Goal: Book appointment/travel/reservation

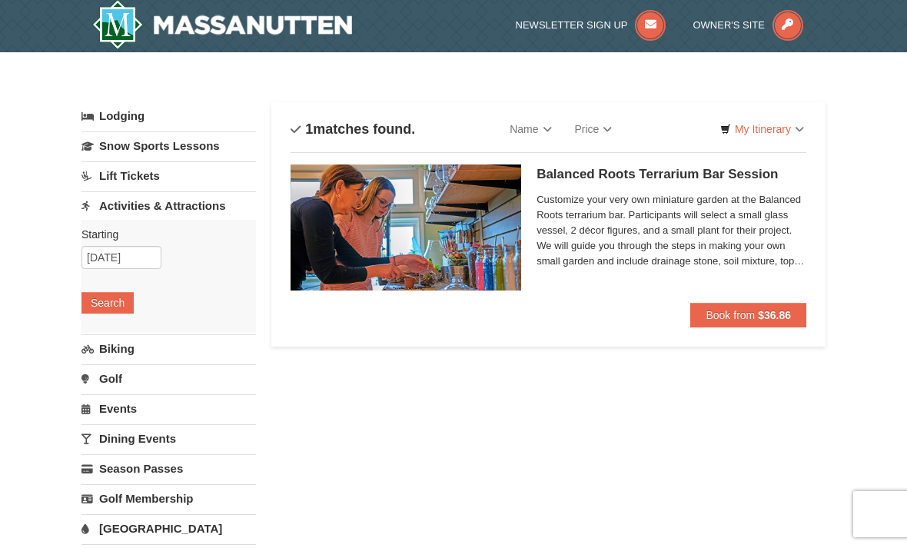
scroll to position [1, 0]
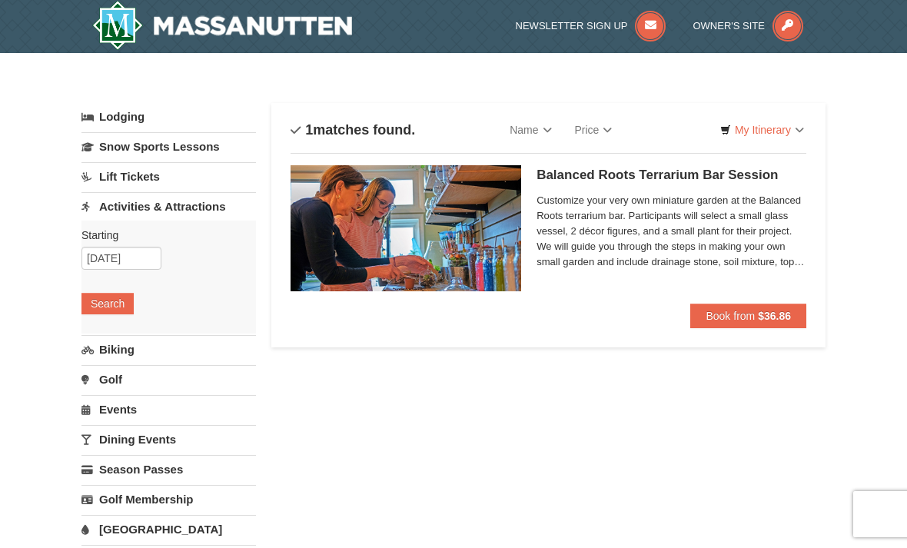
click at [200, 203] on link "Activities & Attractions" at bounding box center [168, 206] width 174 height 28
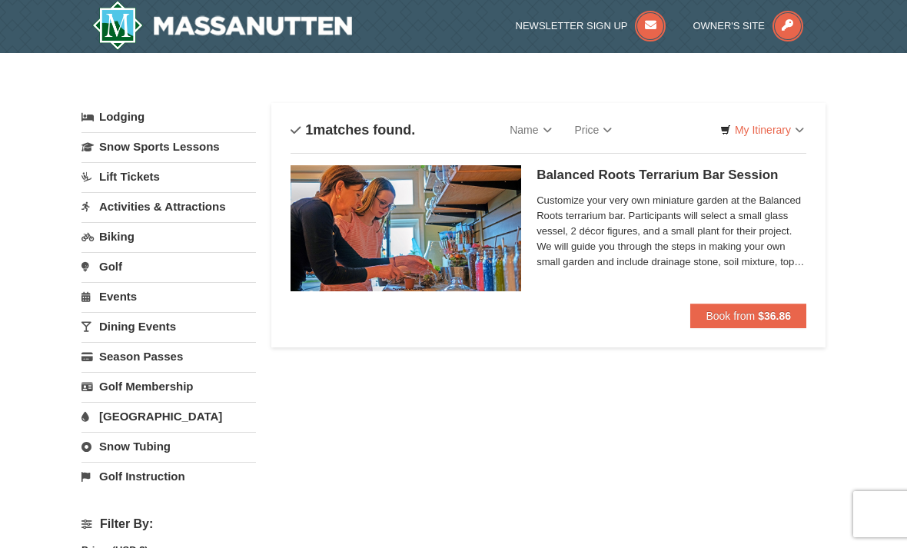
click at [161, 300] on link "Events" at bounding box center [168, 296] width 174 height 28
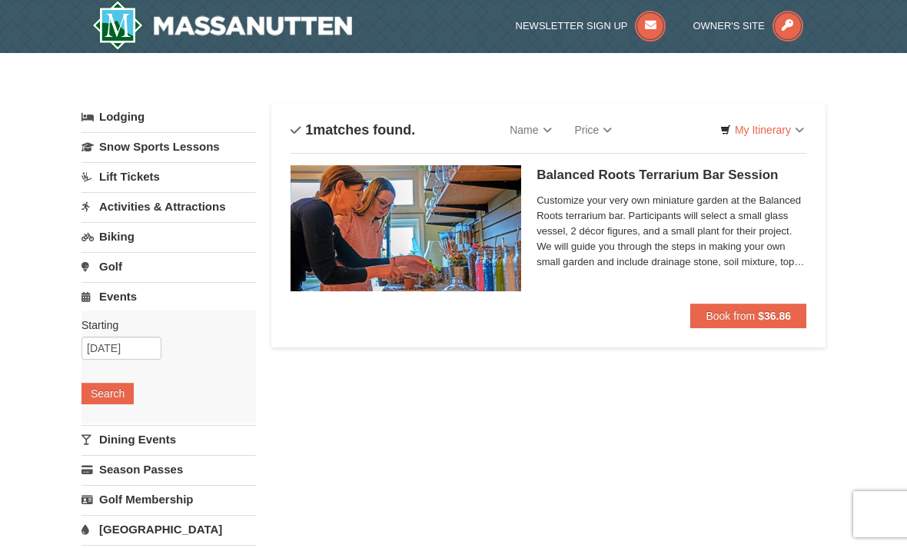
click at [141, 293] on link "Events" at bounding box center [168, 296] width 174 height 28
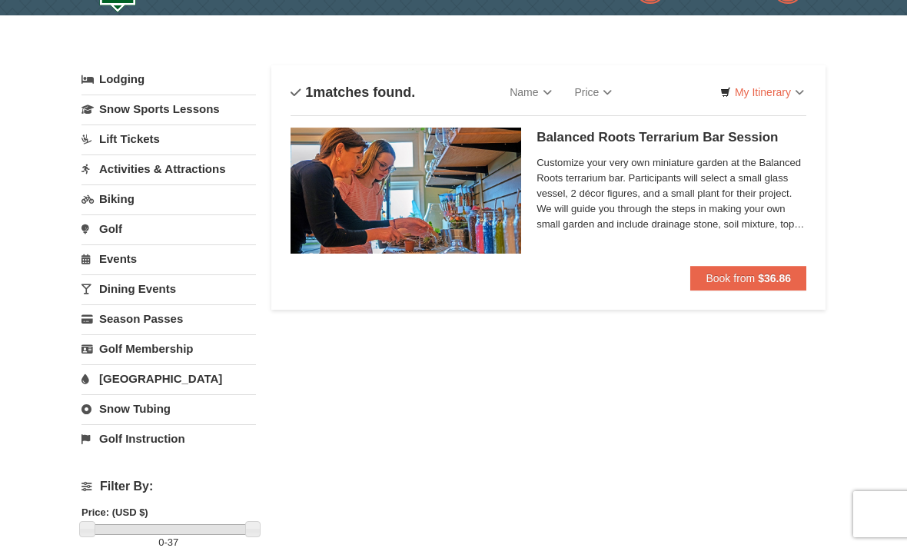
scroll to position [42, 0]
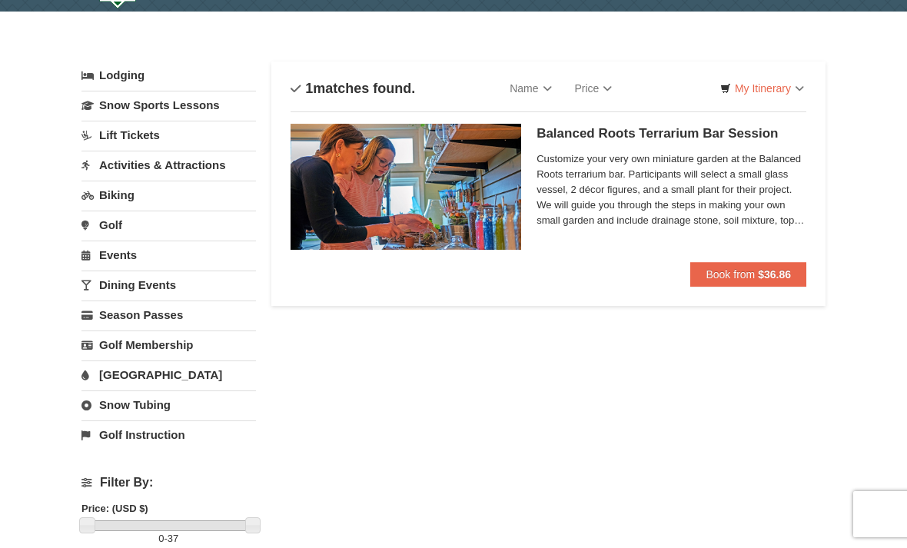
click at [196, 164] on link "Activities & Attractions" at bounding box center [168, 165] width 174 height 28
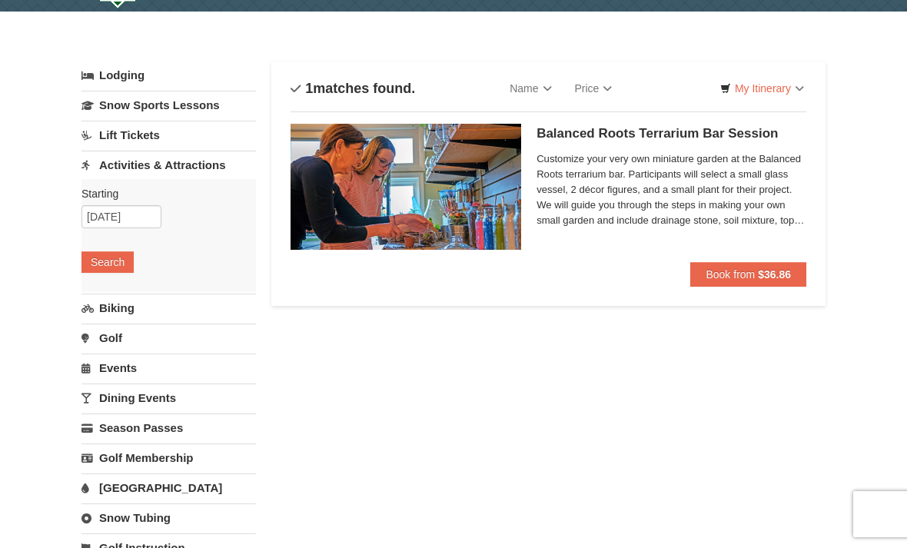
click at [122, 257] on button "Search" at bounding box center [107, 262] width 52 height 22
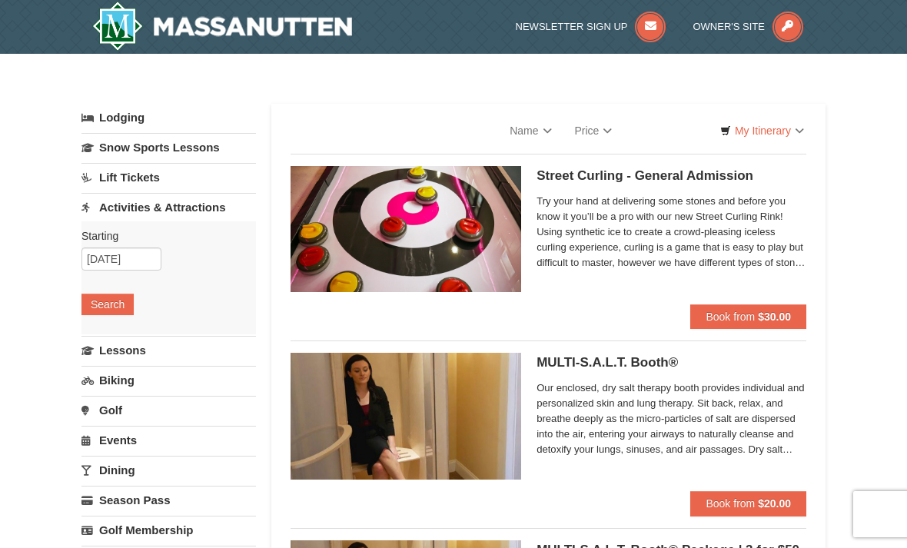
select select "10"
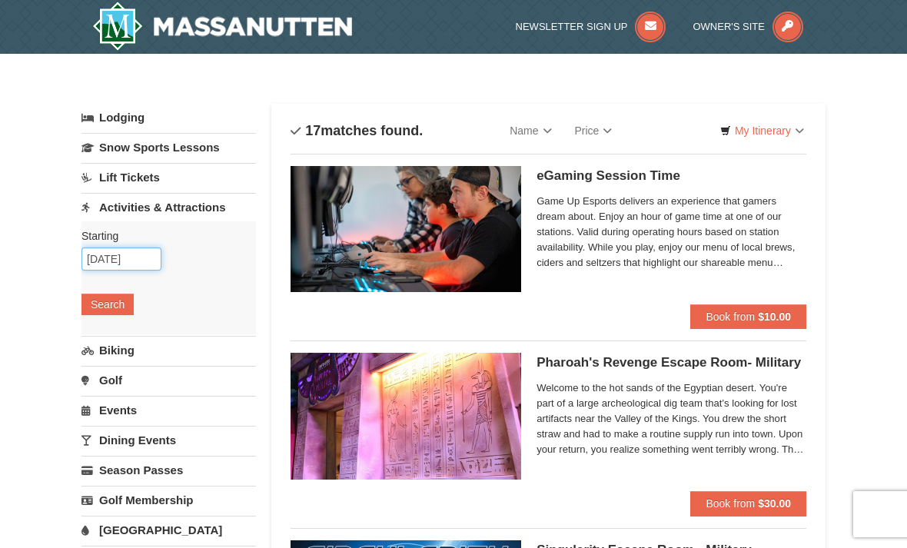
click at [145, 255] on input "[DATE]" at bounding box center [121, 259] width 80 height 23
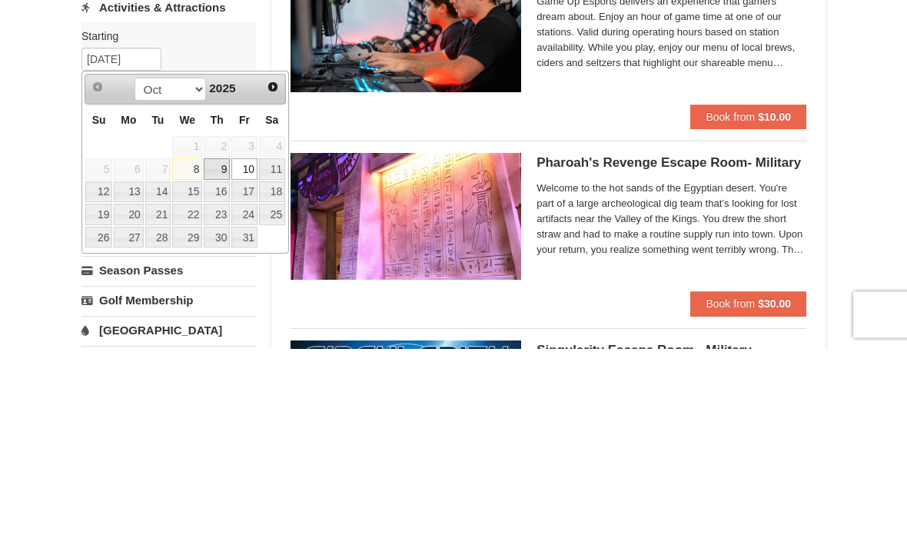
click at [229, 358] on link "9" at bounding box center [217, 369] width 26 height 22
type input "10/09/2025"
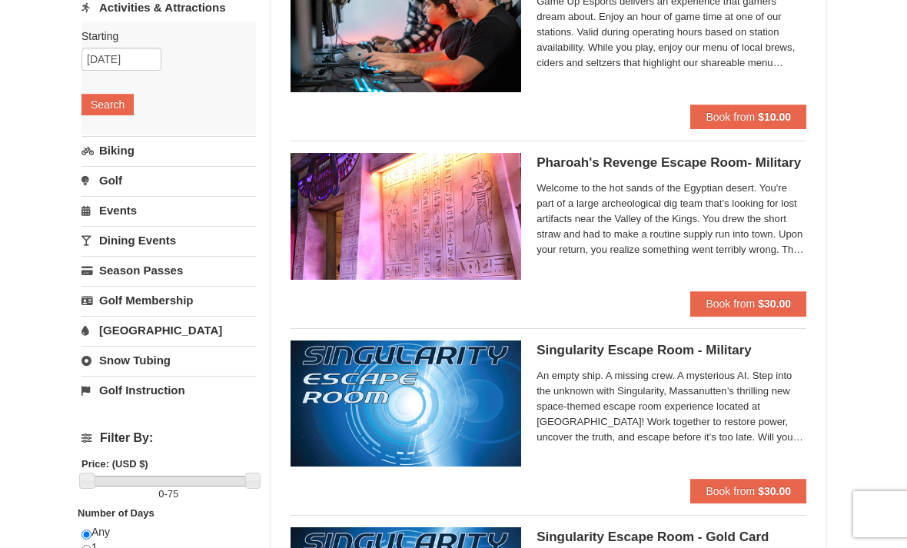
click at [131, 102] on button "Search" at bounding box center [107, 105] width 52 height 22
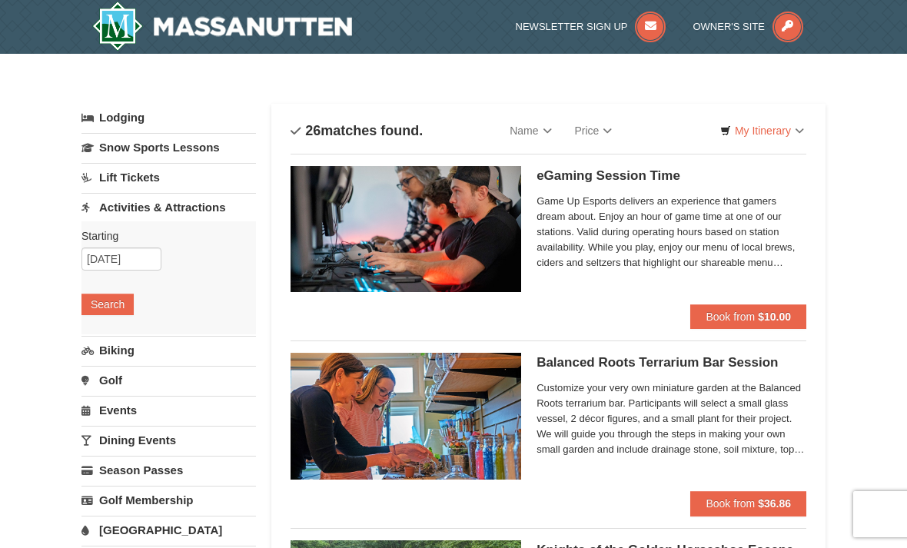
click at [182, 208] on link "Activities & Attractions" at bounding box center [168, 207] width 174 height 28
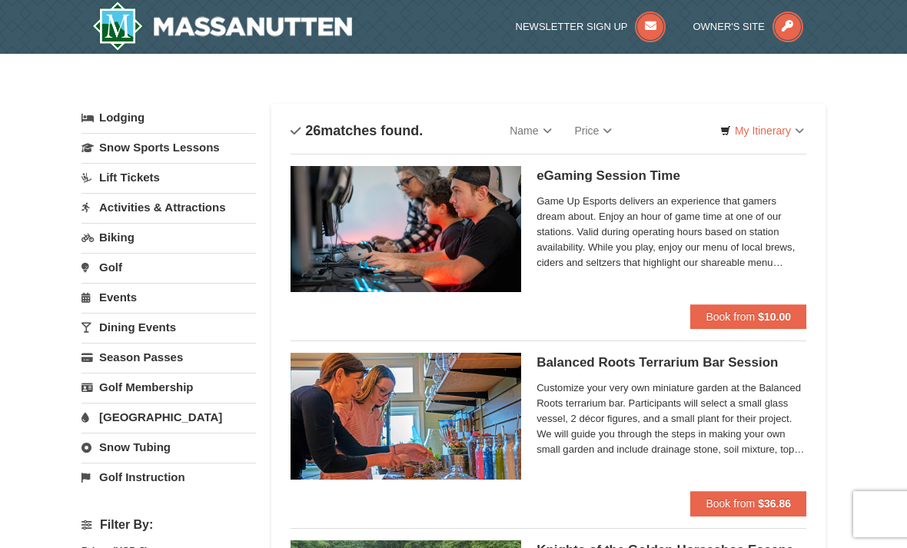
click at [195, 204] on link "Activities & Attractions" at bounding box center [168, 207] width 174 height 28
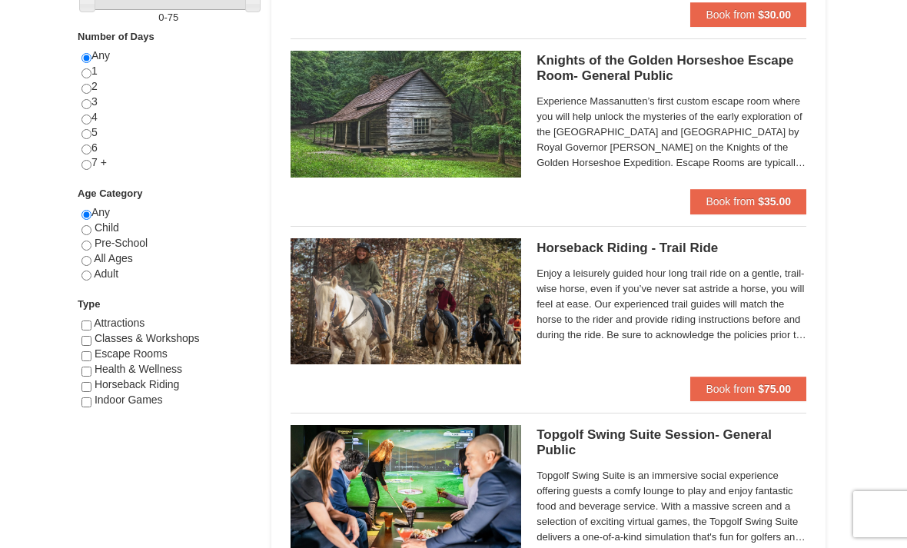
scroll to position [676, 0]
click at [102, 344] on span "Classes & Workshops" at bounding box center [147, 339] width 105 height 12
click at [91, 343] on input "checkbox" at bounding box center [86, 342] width 10 height 10
checkbox input "true"
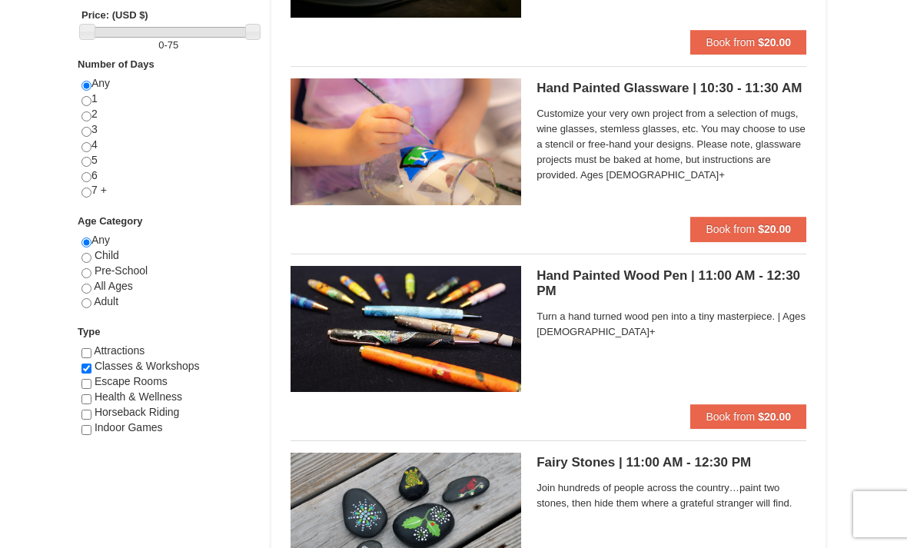
scroll to position [648, 0]
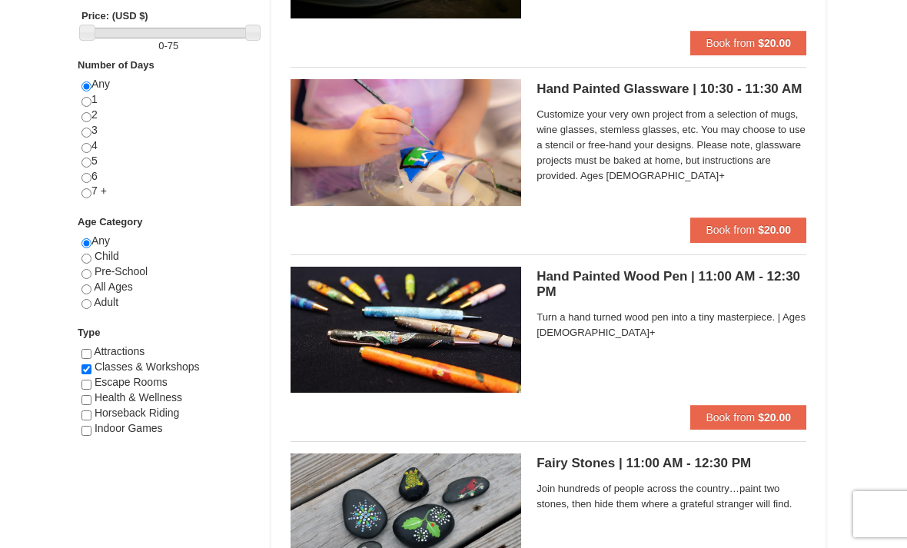
click at [89, 390] on input "checkbox" at bounding box center [86, 385] width 10 height 10
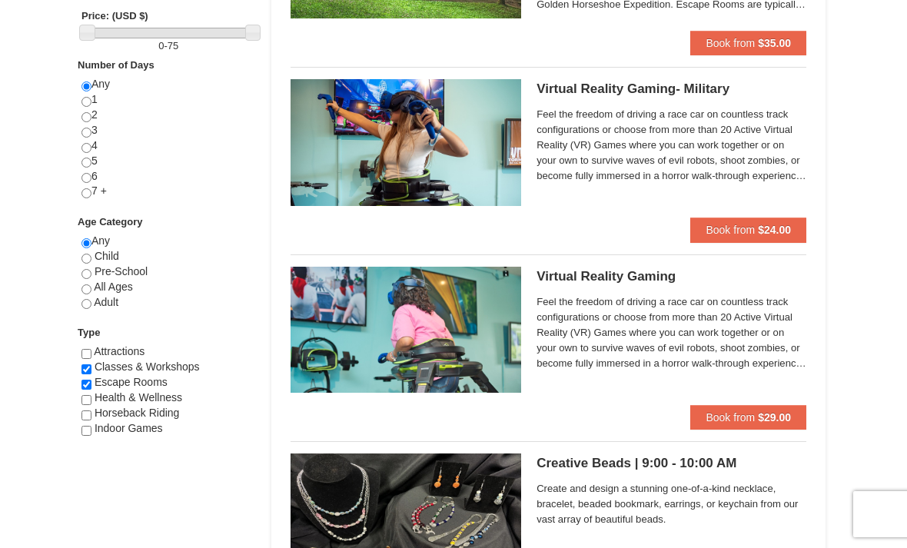
click at [90, 386] on input "checkbox" at bounding box center [86, 385] width 10 height 10
checkbox input "false"
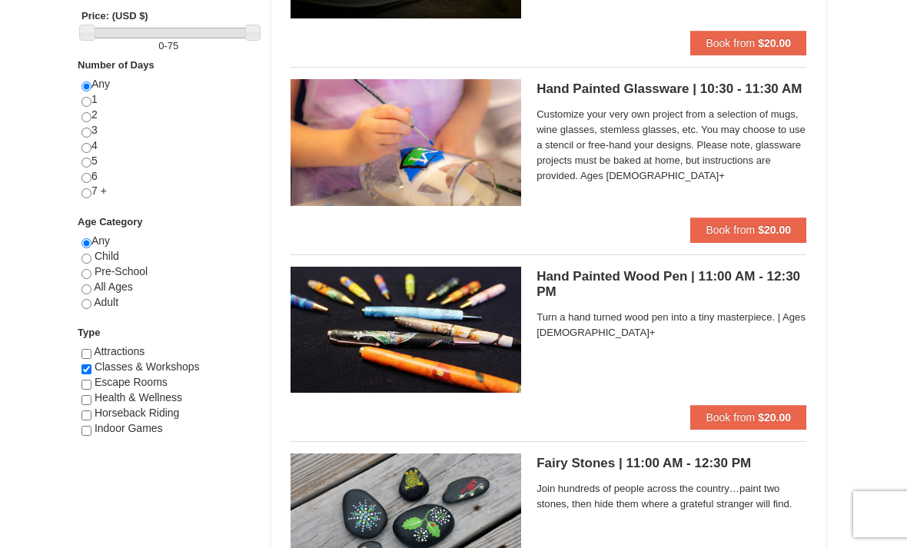
click at [90, 370] on input "checkbox" at bounding box center [86, 369] width 10 height 10
checkbox input "false"
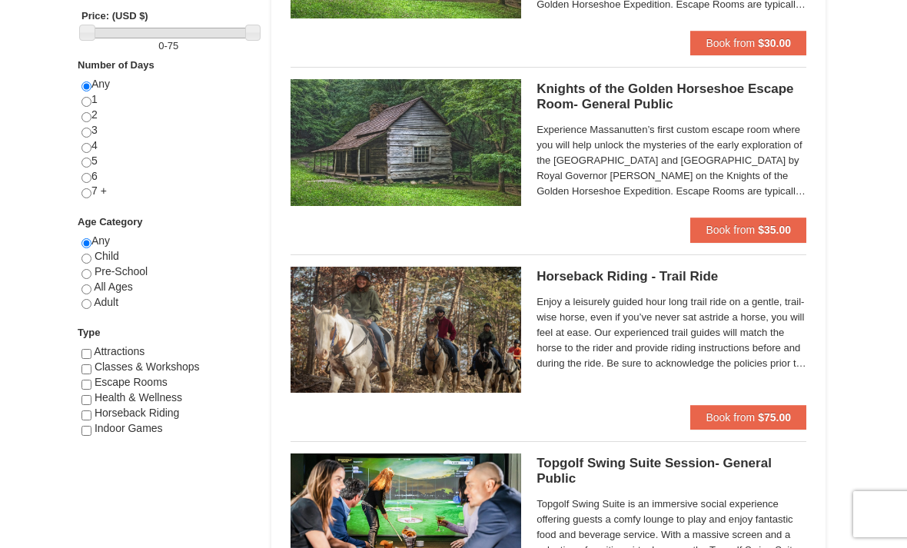
click at [90, 398] on input "checkbox" at bounding box center [86, 400] width 10 height 10
checkbox input "true"
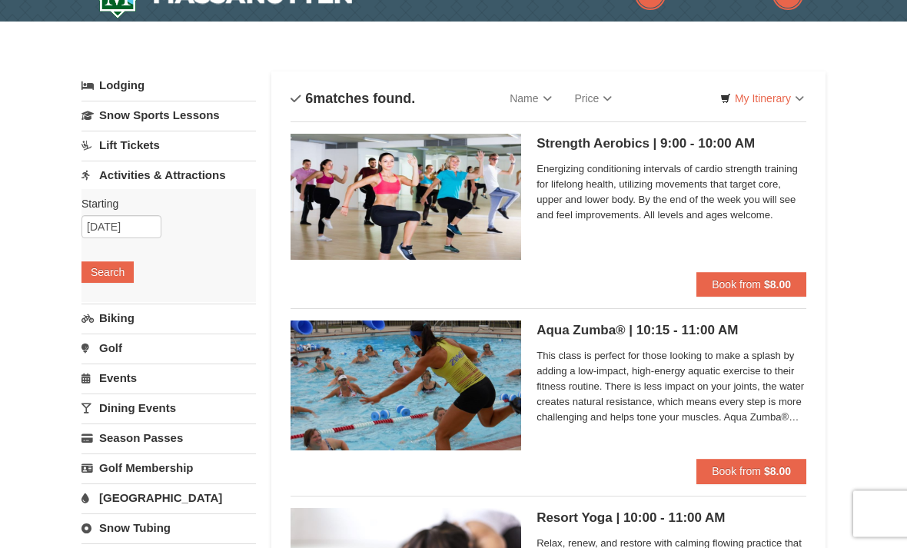
scroll to position [0, 0]
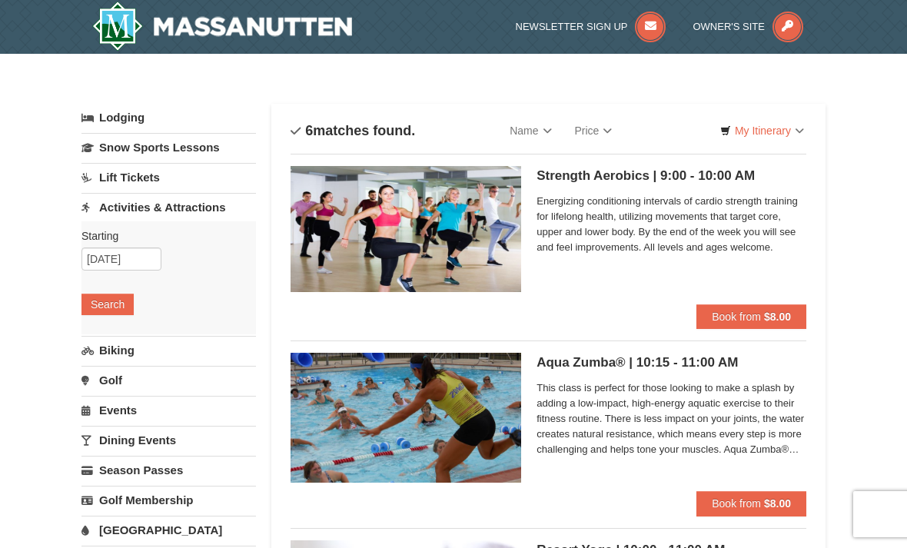
click at [256, 30] on img at bounding box center [222, 26] width 260 height 49
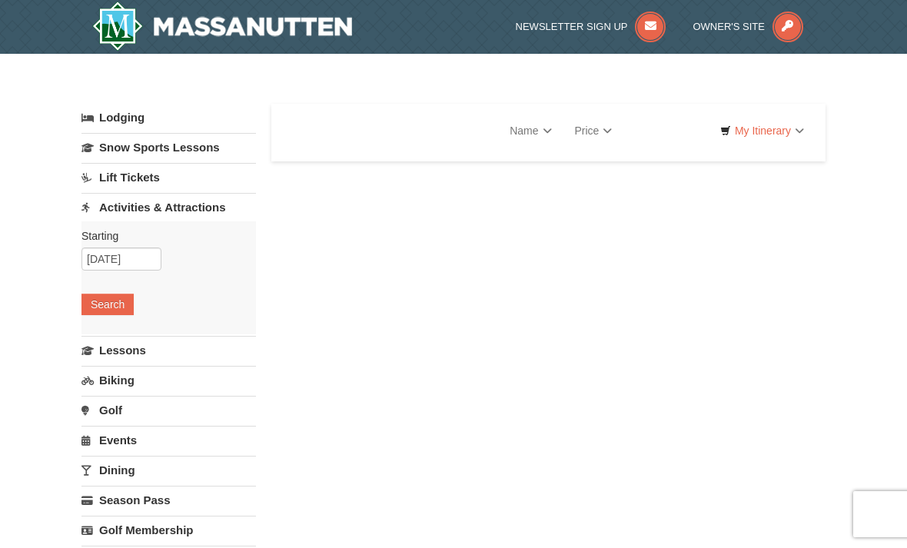
select select "10"
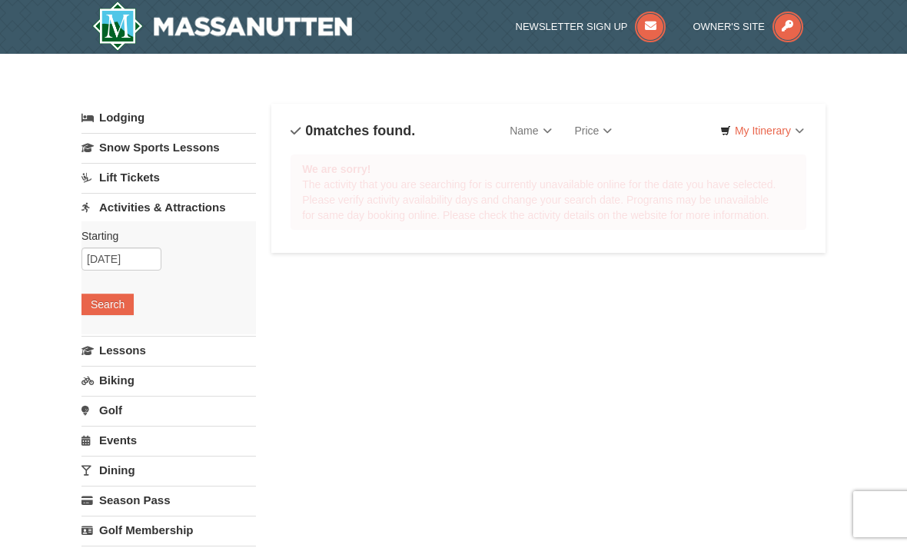
select select "10"
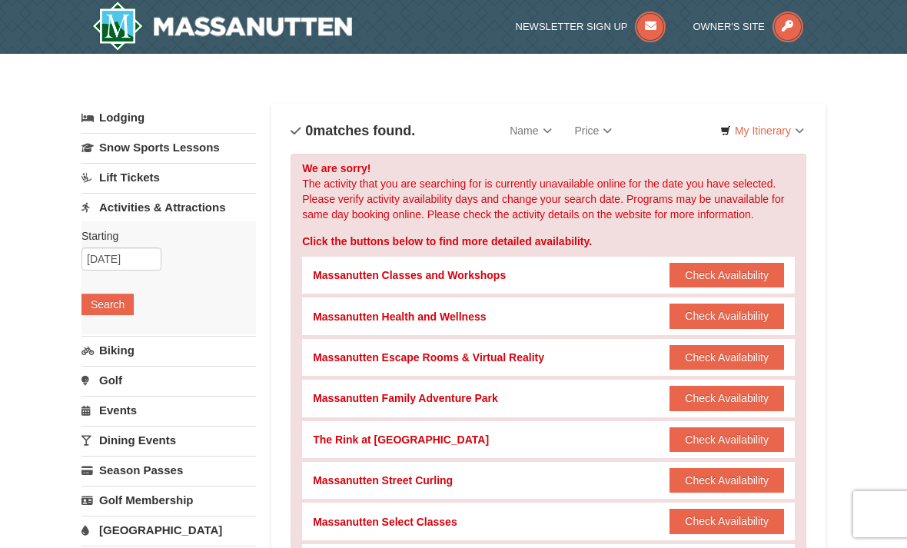
click at [115, 308] on button "Search" at bounding box center [107, 305] width 52 height 22
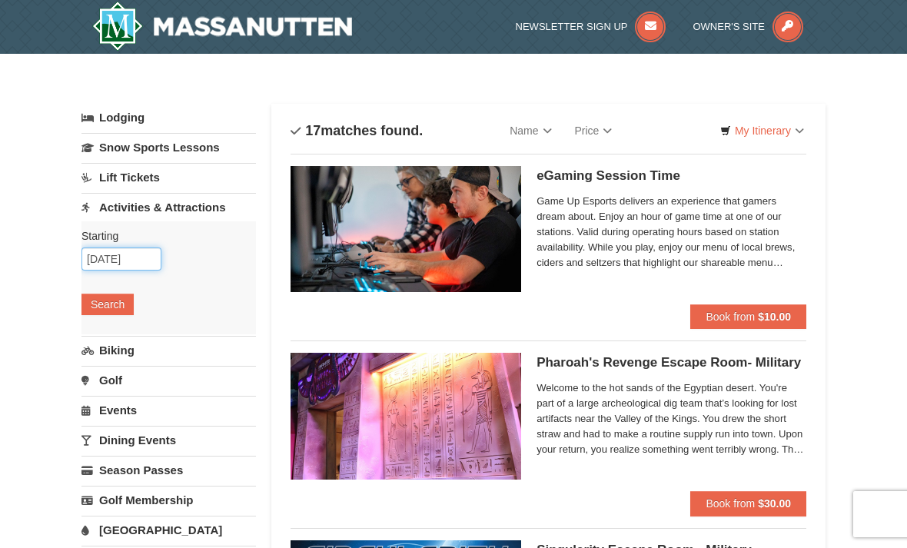
click at [153, 251] on input "10/10/2025" at bounding box center [121, 259] width 80 height 23
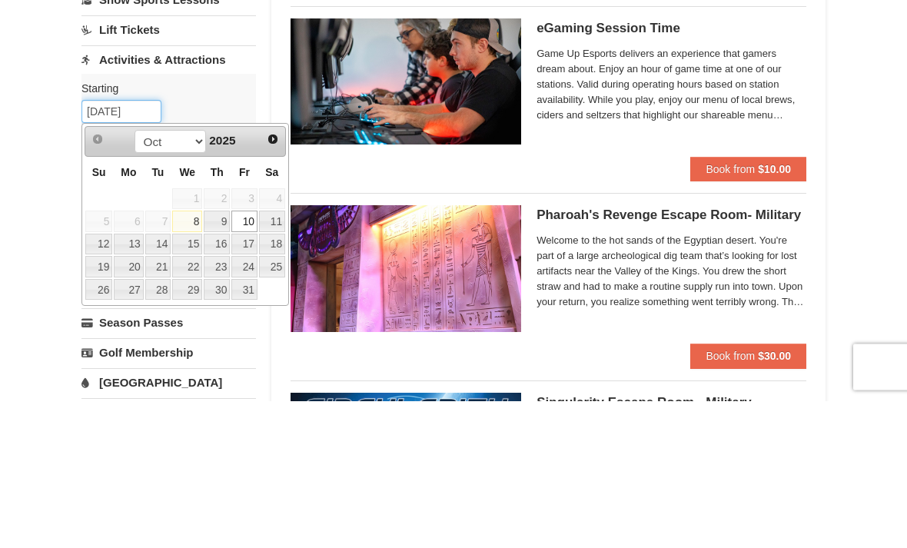
click at [143, 248] on input "10/10/2025" at bounding box center [121, 259] width 80 height 23
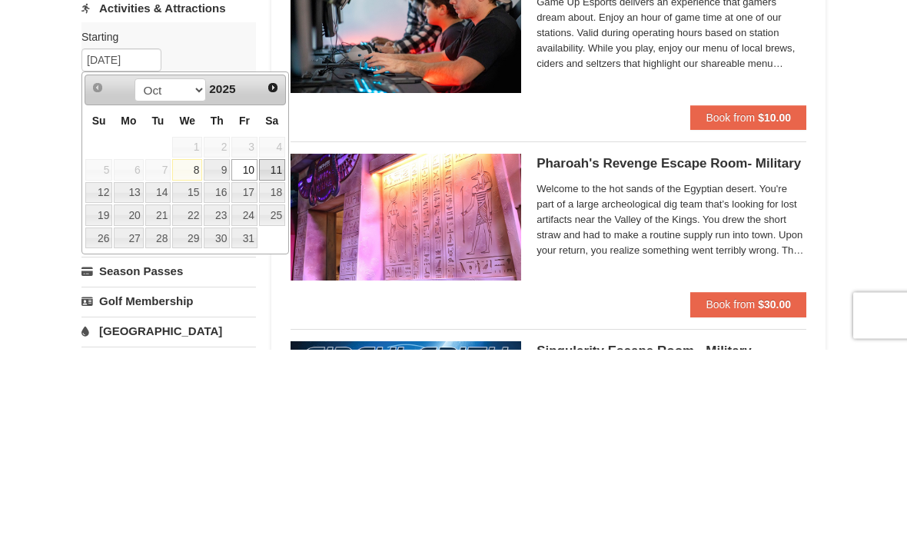
click at [280, 358] on link "11" at bounding box center [272, 369] width 26 height 22
type input "[DATE]"
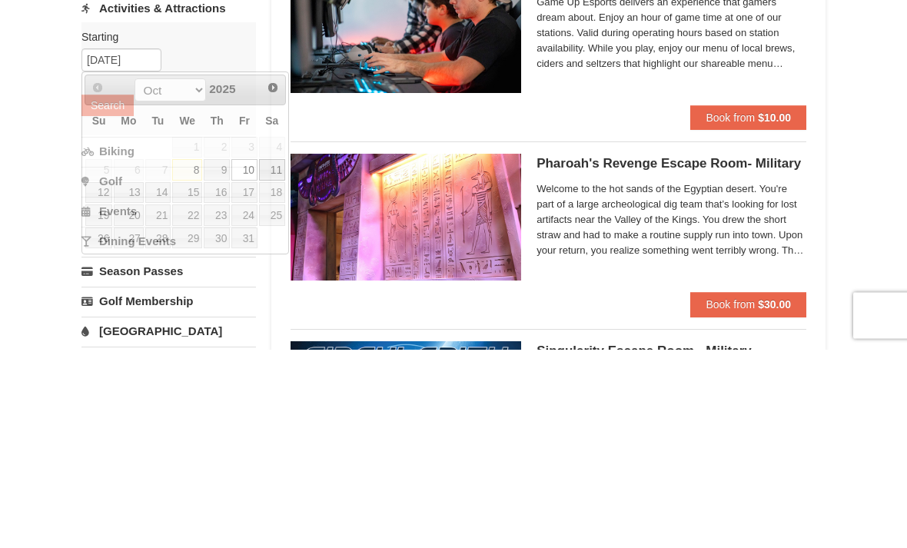
scroll to position [199, 0]
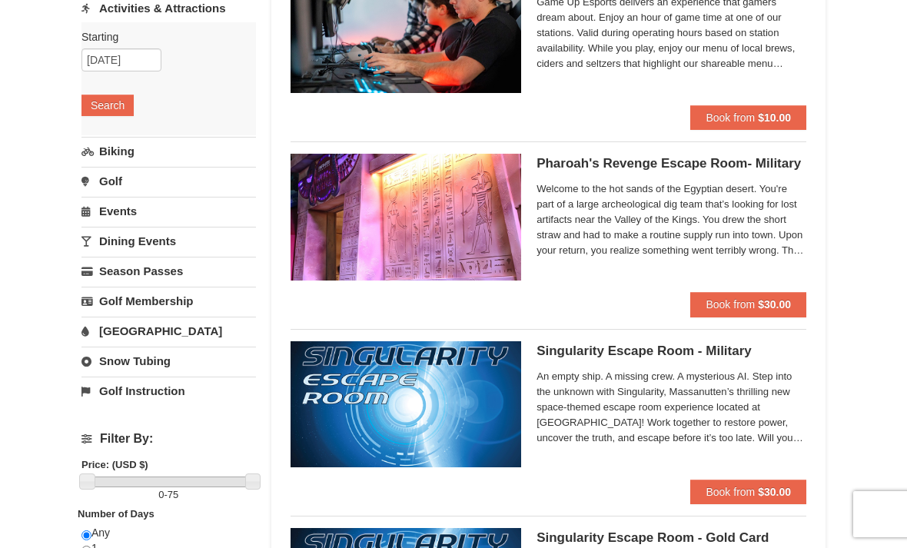
click at [124, 112] on button "Search" at bounding box center [107, 106] width 52 height 22
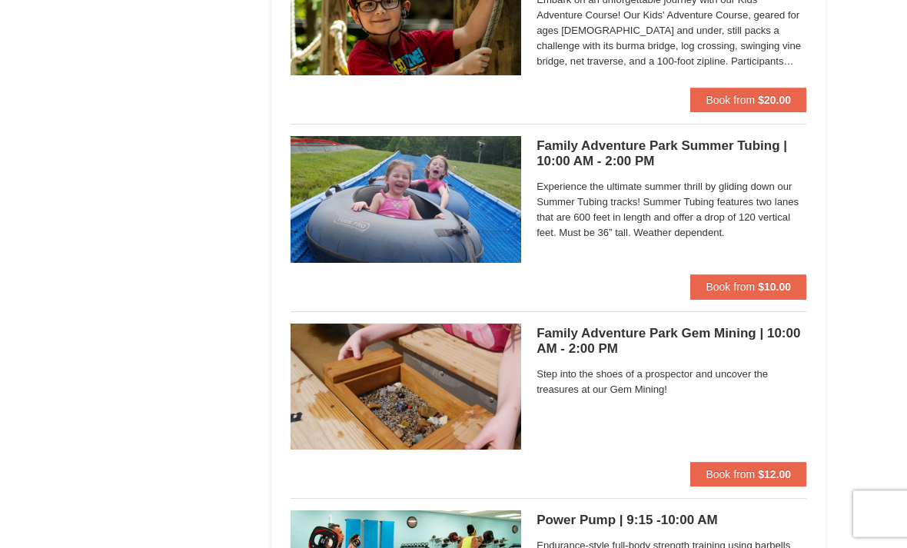
scroll to position [3399, 0]
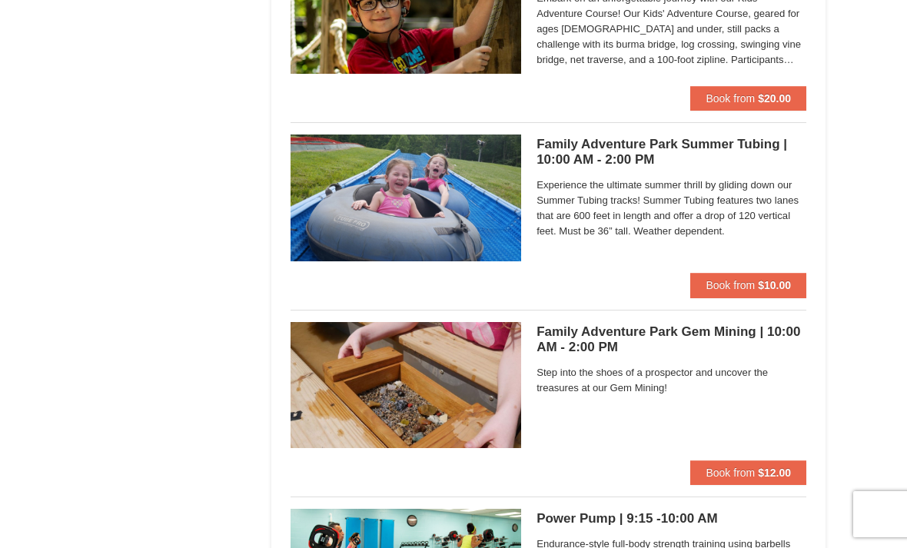
click at [751, 279] on span "Book from" at bounding box center [730, 285] width 49 height 12
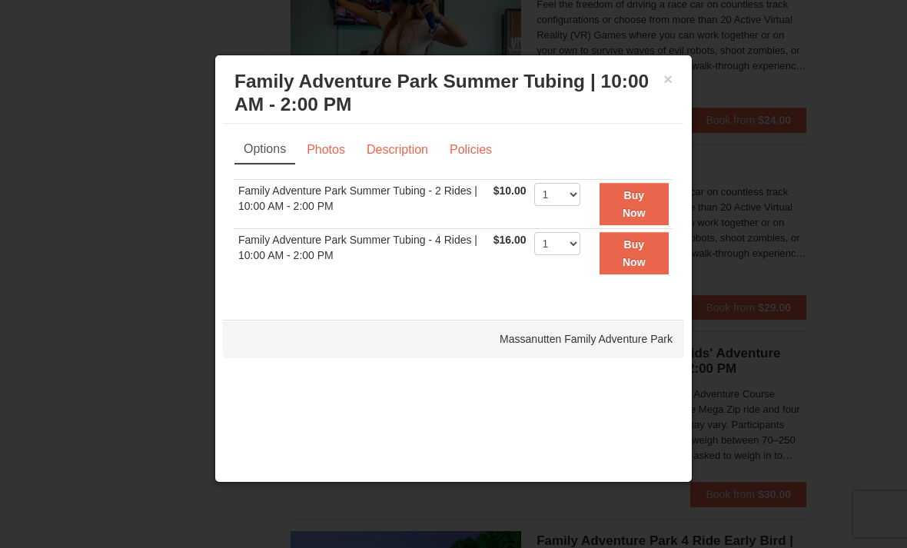
scroll to position [2628, 0]
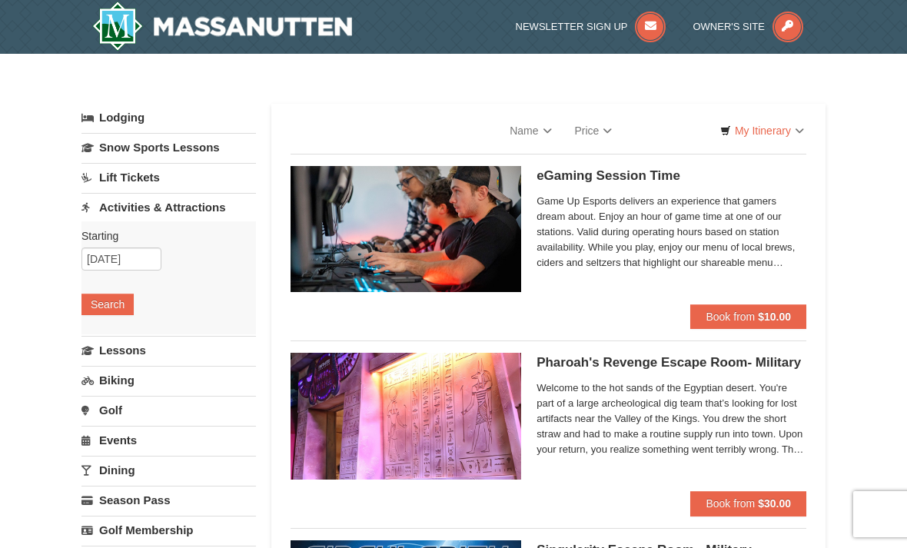
select select "10"
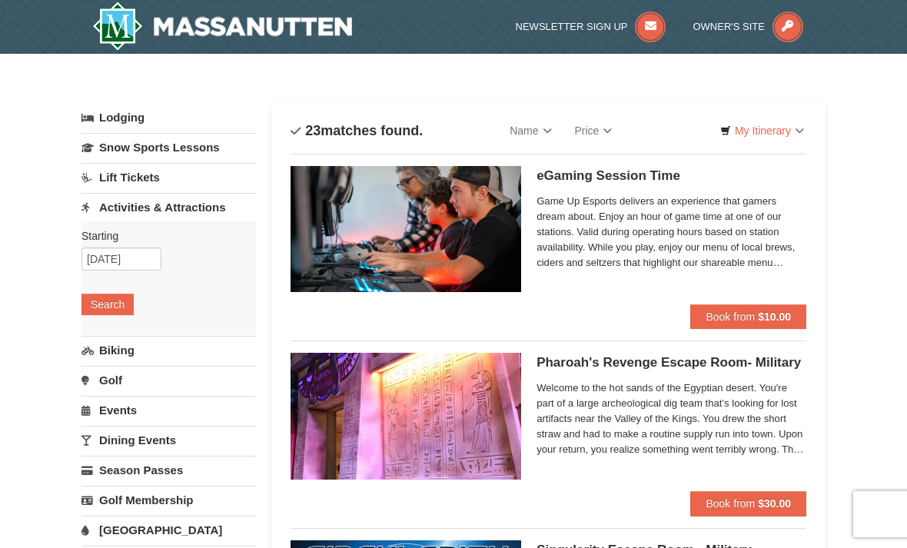
click at [281, 14] on img at bounding box center [222, 26] width 260 height 49
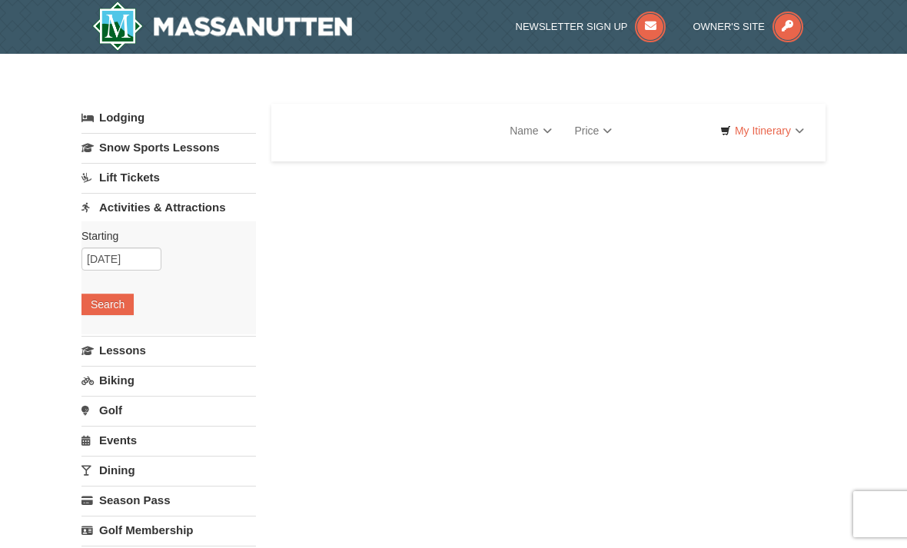
select select "10"
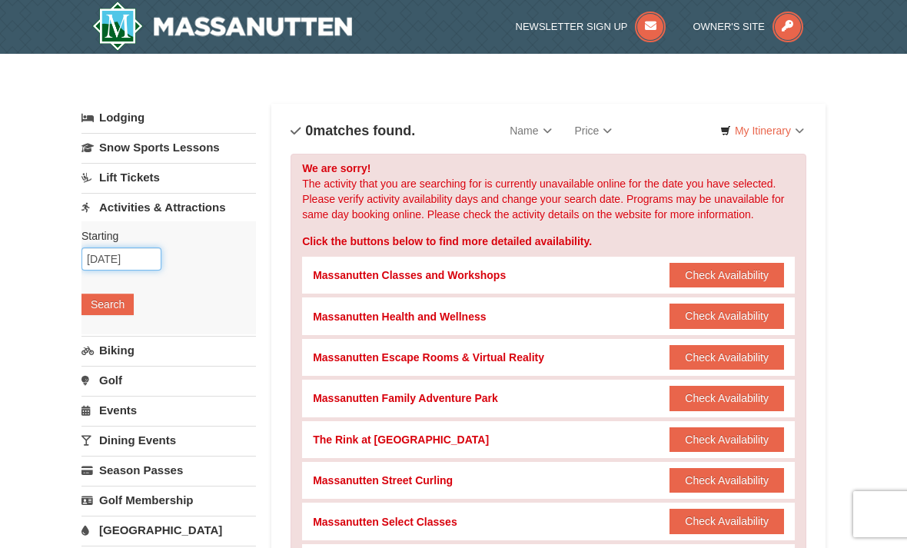
click at [144, 251] on input "[DATE]" at bounding box center [121, 259] width 80 height 23
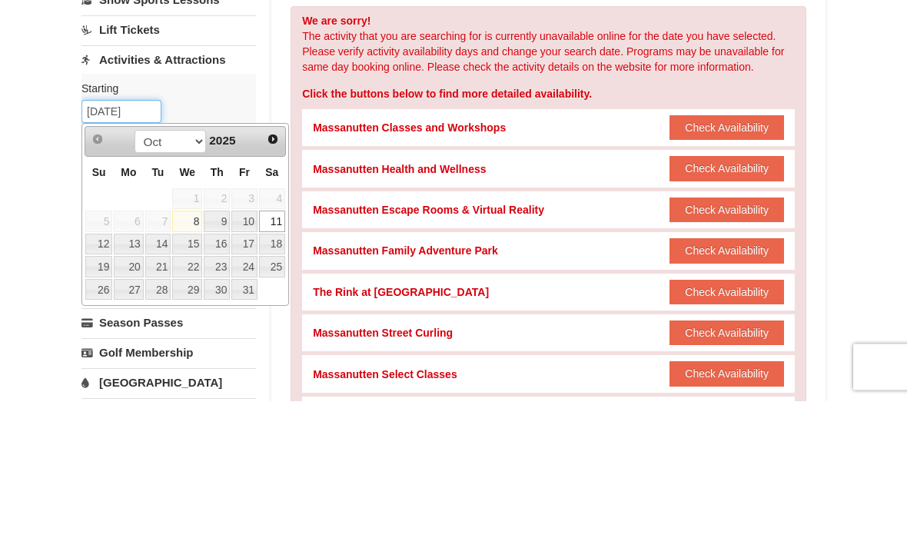
click at [151, 248] on input "[DATE]" at bounding box center [121, 259] width 80 height 23
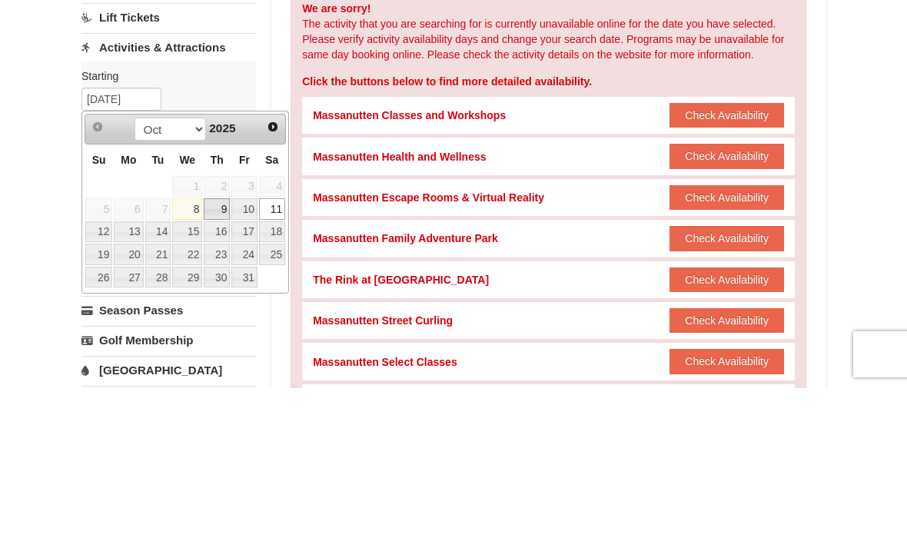
click at [230, 358] on link "9" at bounding box center [217, 369] width 26 height 22
type input "10/09/2025"
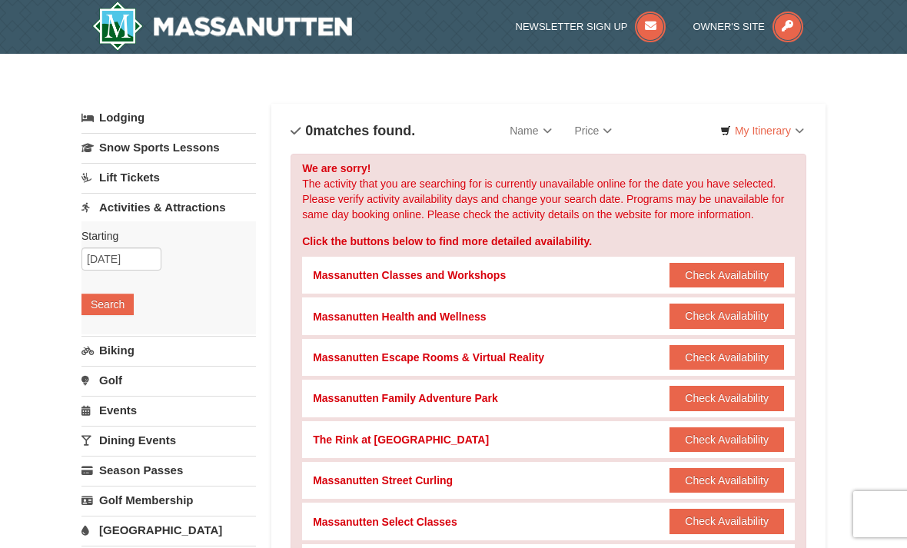
click at [289, 25] on img at bounding box center [222, 26] width 260 height 49
